Goal: Task Accomplishment & Management: Manage account settings

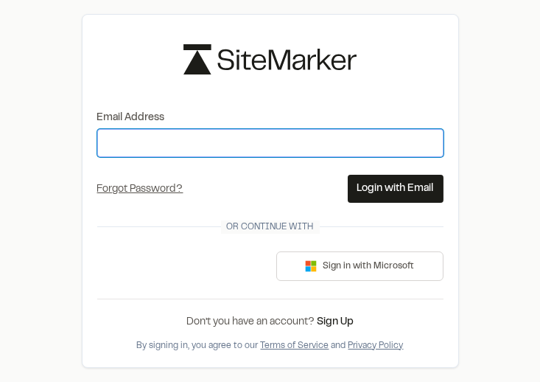
click at [330, 145] on input "Email Address" at bounding box center [270, 143] width 347 height 28
type input "**********"
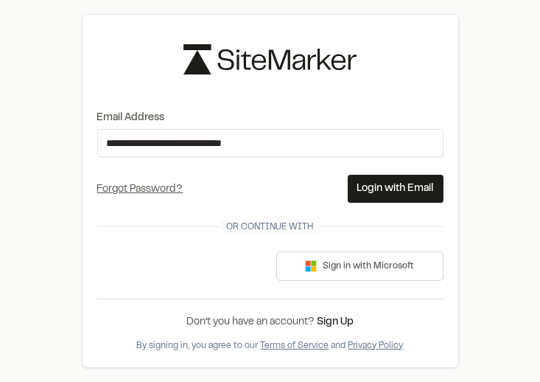
click at [372, 189] on button "Login with Email" at bounding box center [396, 189] width 96 height 28
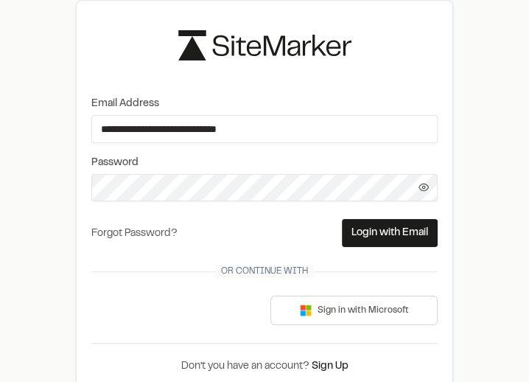
click at [165, 234] on link "Forgot Password?" at bounding box center [134, 233] width 86 height 9
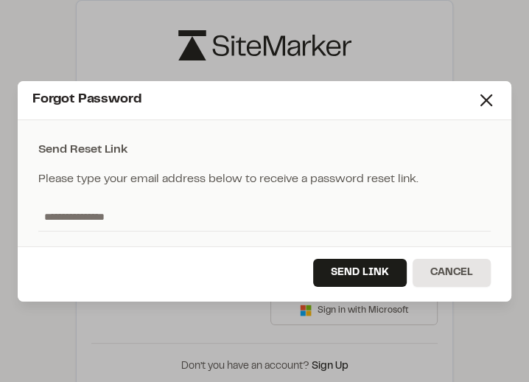
click at [105, 270] on div "Send Link Cancel" at bounding box center [265, 273] width 494 height 55
click at [153, 214] on input "text" at bounding box center [264, 217] width 453 height 28
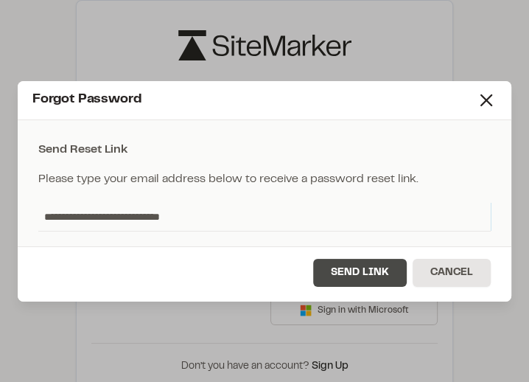
type input "**********"
click at [335, 265] on button "Send Link" at bounding box center [360, 273] width 94 height 28
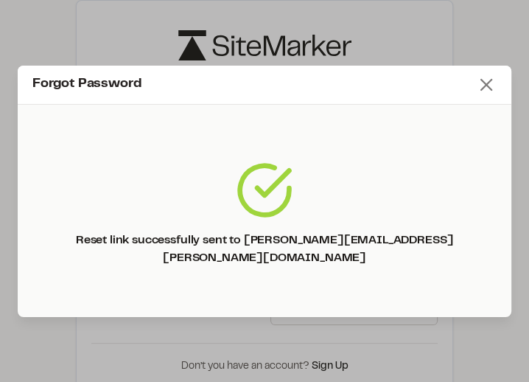
click at [490, 90] on line at bounding box center [486, 85] width 10 height 10
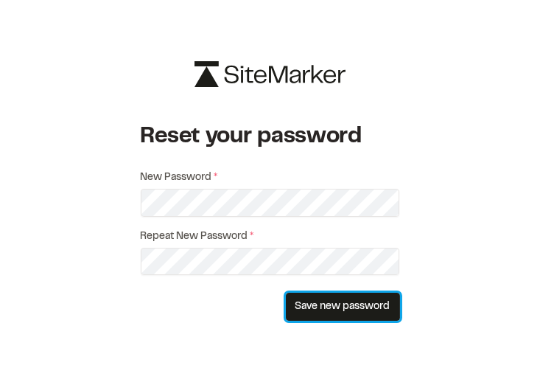
click at [329, 304] on button "Save new password" at bounding box center [343, 307] width 114 height 28
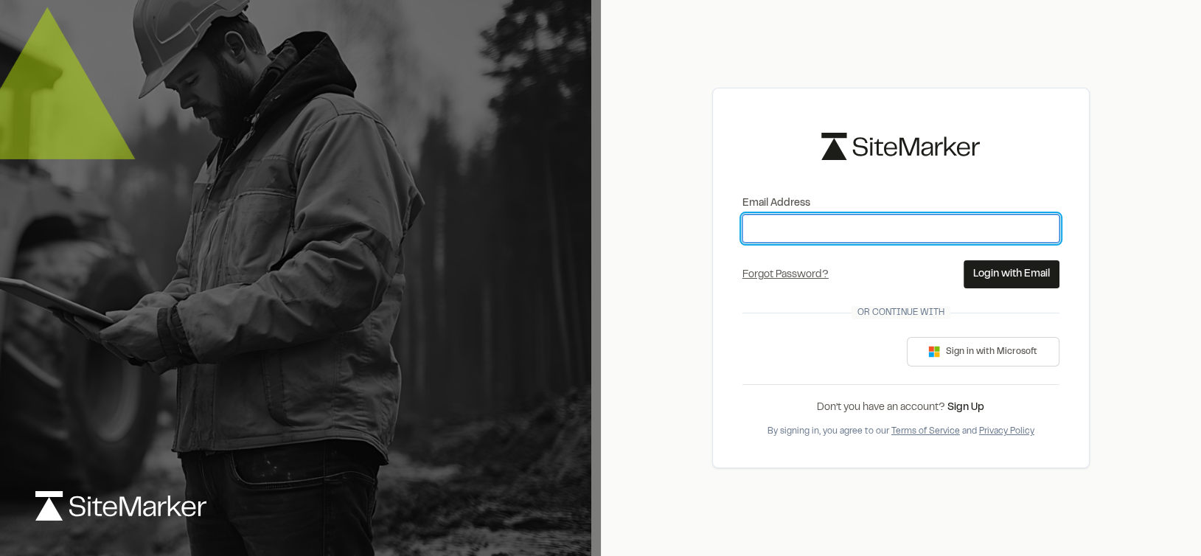
click at [783, 232] on input "Email Address" at bounding box center [900, 229] width 317 height 28
type input "**********"
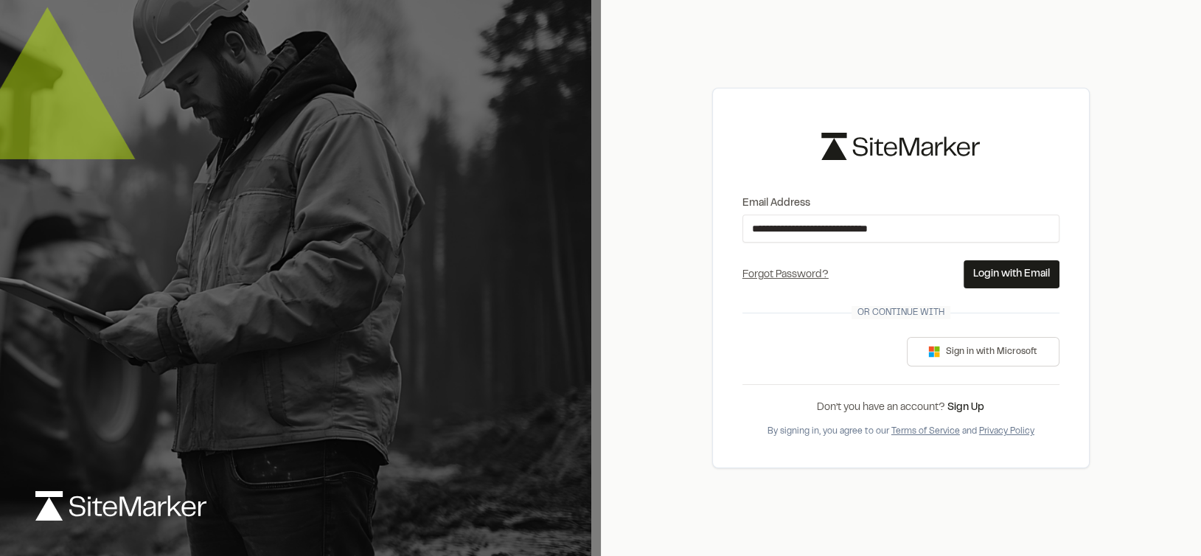
click at [978, 268] on button "Login with Email" at bounding box center [1012, 274] width 96 height 28
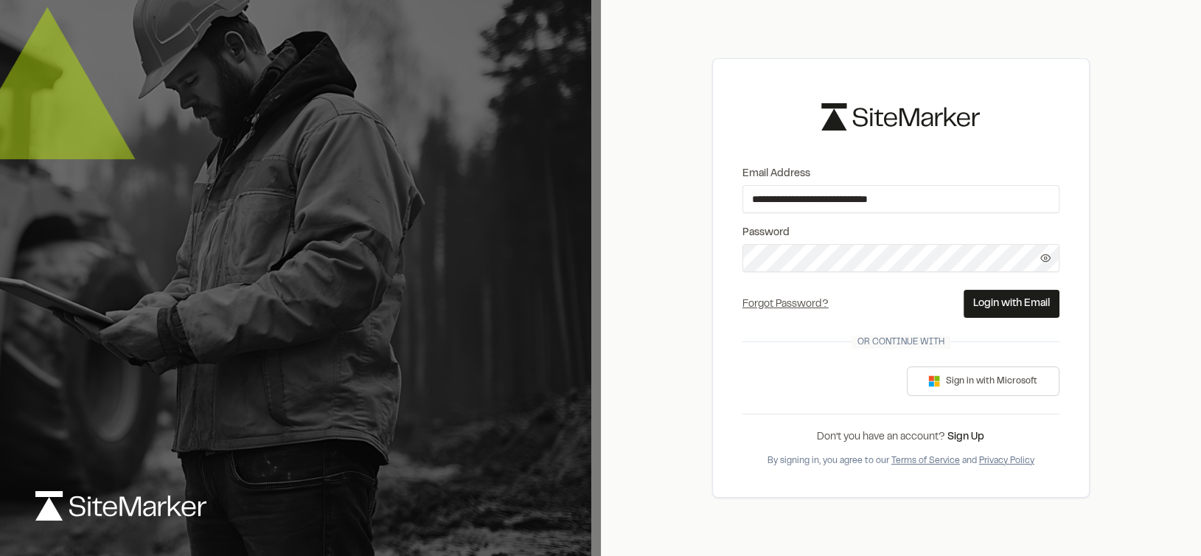
click at [1038, 256] on span at bounding box center [1045, 258] width 28 height 10
click at [1039, 256] on span at bounding box center [1045, 258] width 28 height 10
click at [1020, 300] on button "Login with Email" at bounding box center [1012, 304] width 96 height 28
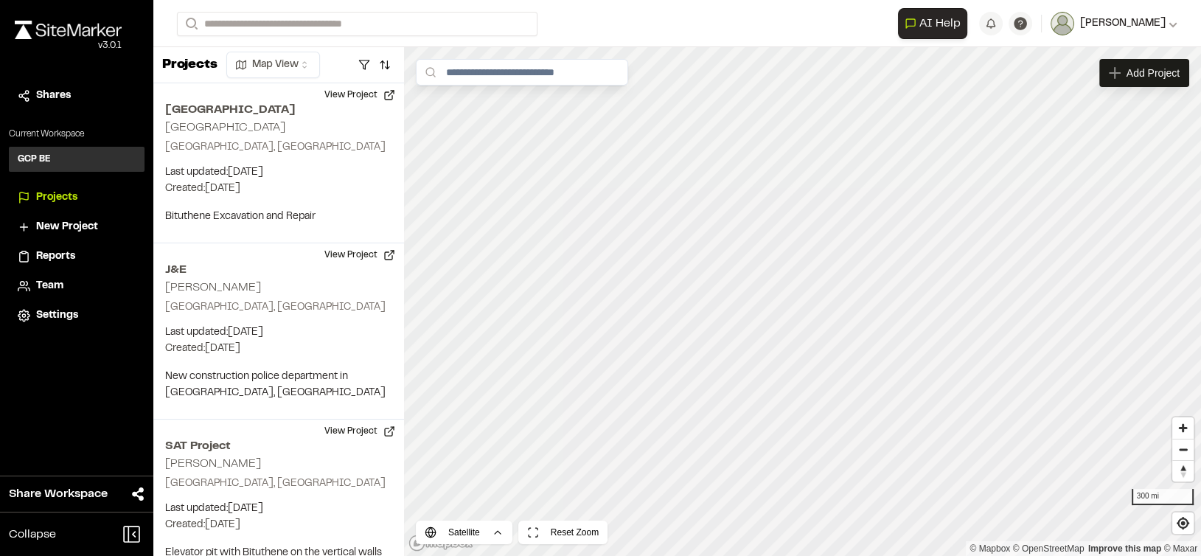
click at [1135, 25] on span "Denise White" at bounding box center [1123, 23] width 86 height 16
click at [1068, 121] on link "Sign Out" at bounding box center [1112, 123] width 128 height 22
